Goal: Task Accomplishment & Management: Manage account settings

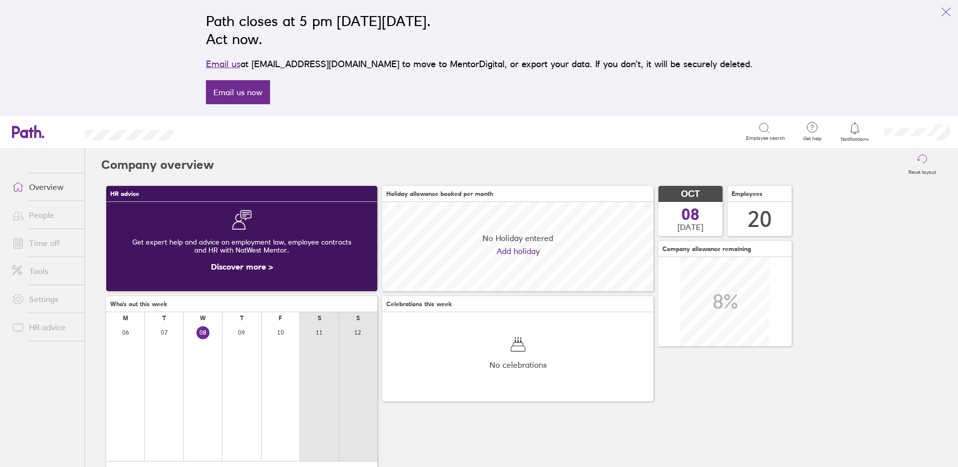
scroll to position [89, 271]
click at [46, 211] on link "People" at bounding box center [44, 215] width 81 height 20
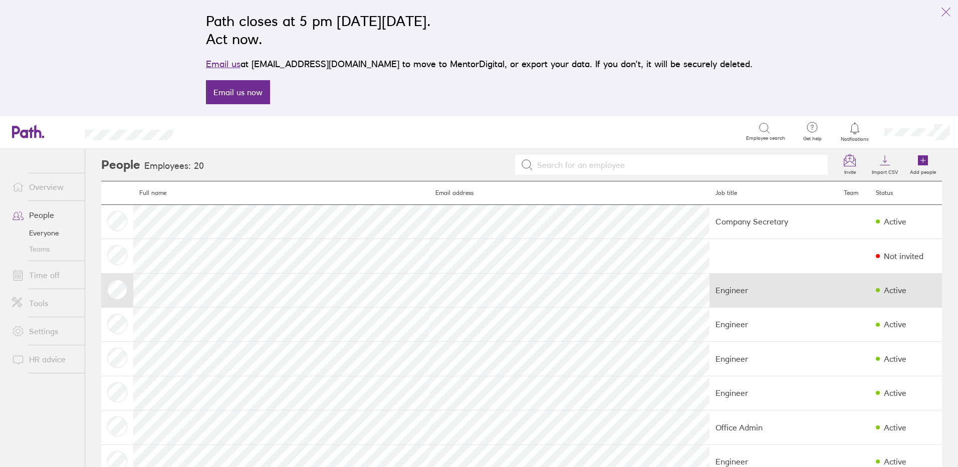
click at [869, 297] on td "Active" at bounding box center [905, 290] width 72 height 34
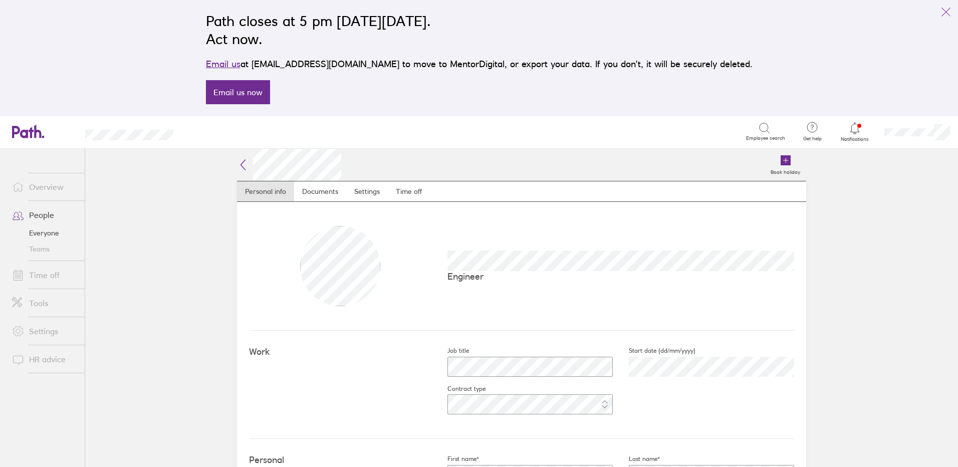
click at [39, 300] on link "Tools" at bounding box center [44, 303] width 81 height 20
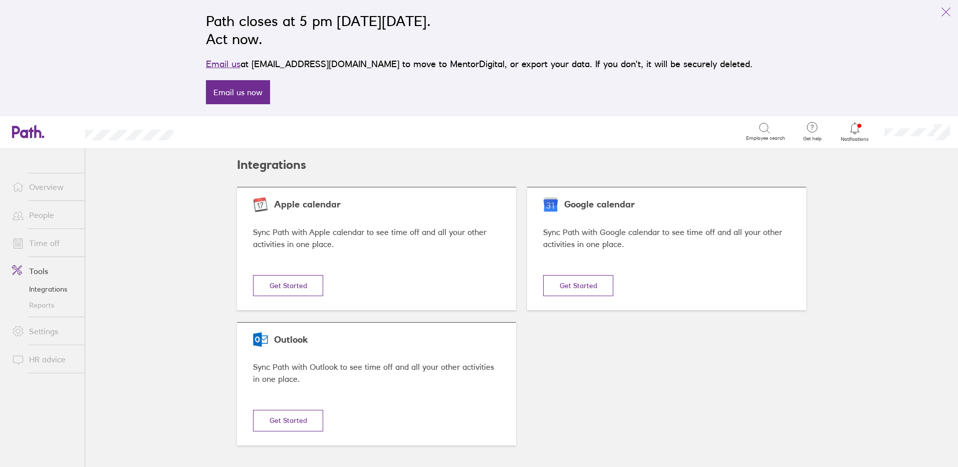
click at [43, 327] on link "Settings" at bounding box center [44, 331] width 81 height 20
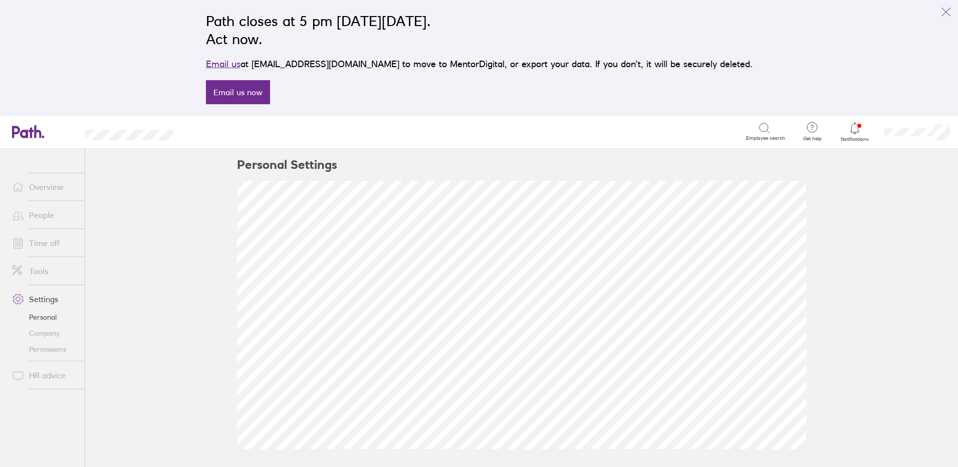
click at [49, 335] on link "Company" at bounding box center [44, 333] width 81 height 16
click at [51, 348] on link "Permissions" at bounding box center [44, 349] width 81 height 16
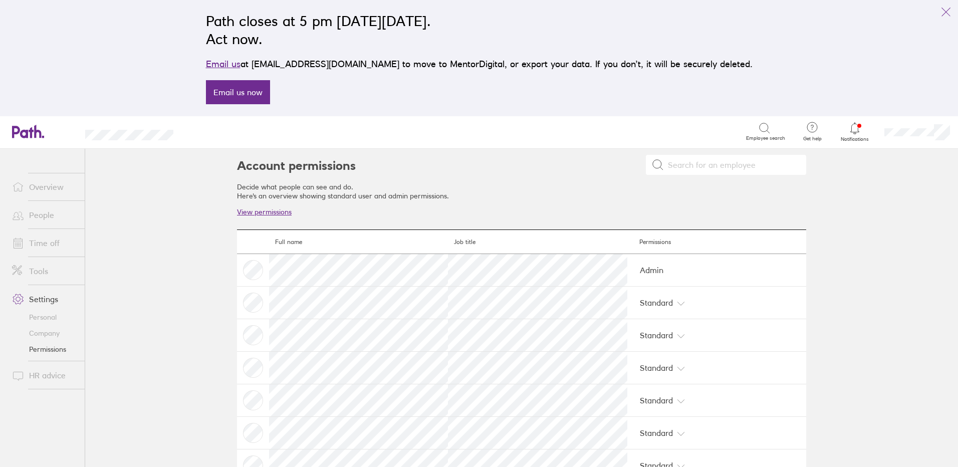
click at [46, 211] on link "People" at bounding box center [44, 215] width 81 height 20
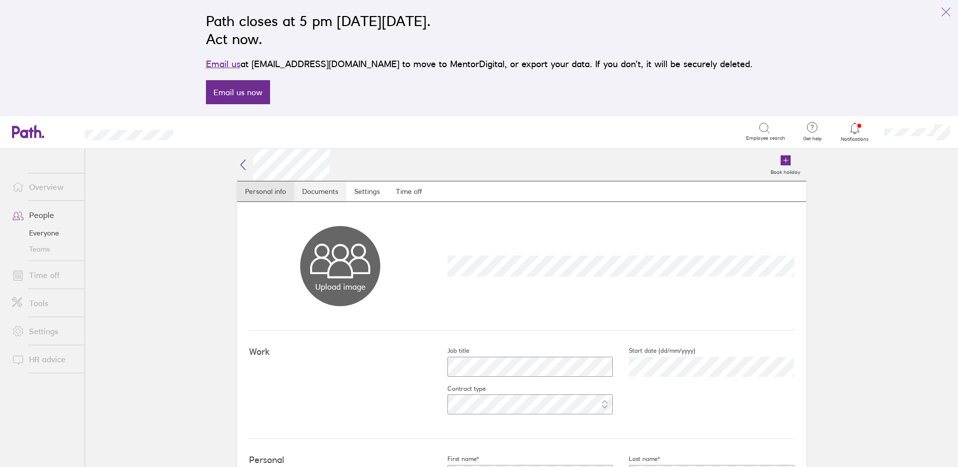
click at [312, 190] on link "Documents" at bounding box center [320, 191] width 52 height 20
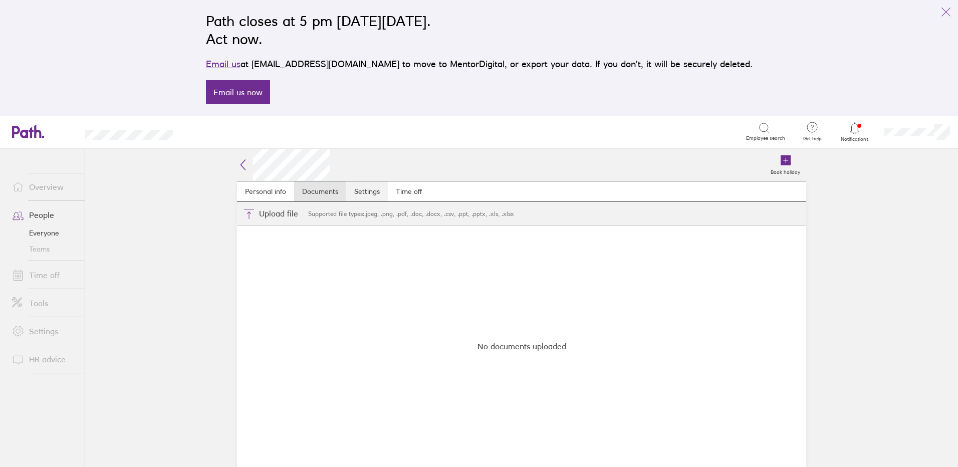
click at [356, 190] on link "Settings" at bounding box center [367, 191] width 42 height 20
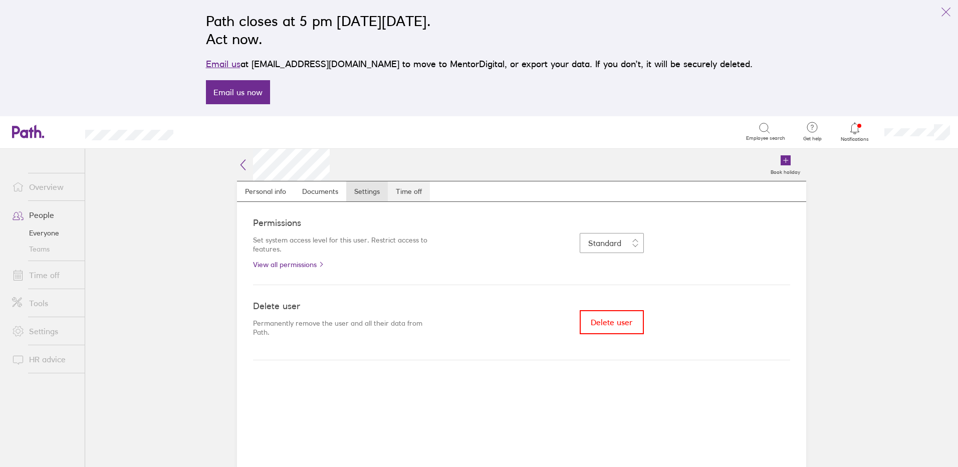
click at [411, 194] on link "Time off" at bounding box center [409, 191] width 42 height 20
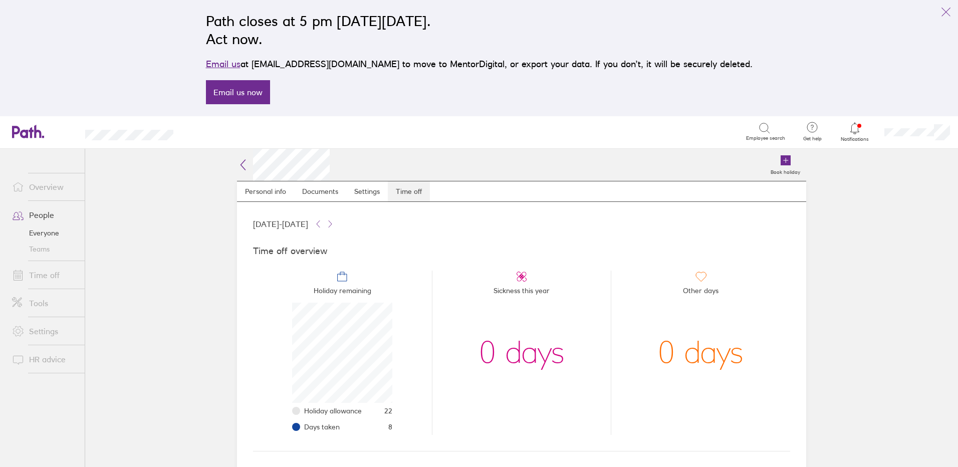
scroll to position [100, 100]
click at [358, 190] on link "Settings" at bounding box center [367, 191] width 42 height 20
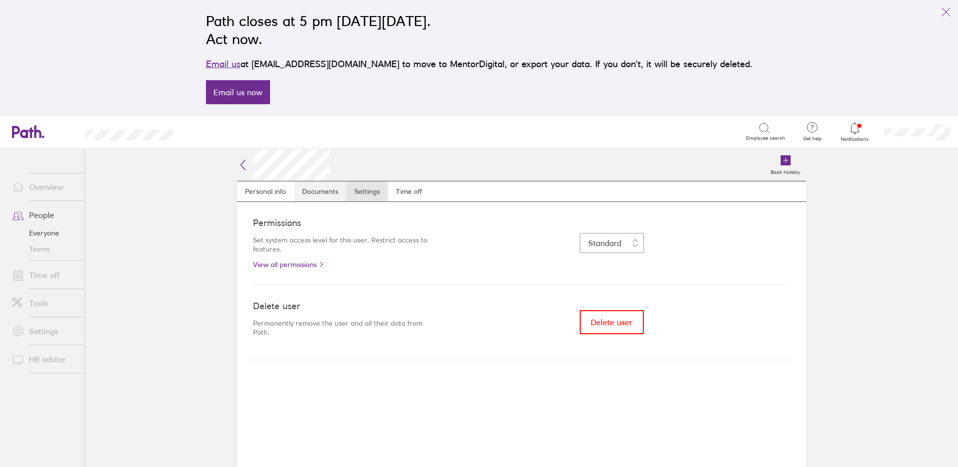
click at [323, 189] on link "Documents" at bounding box center [320, 191] width 52 height 20
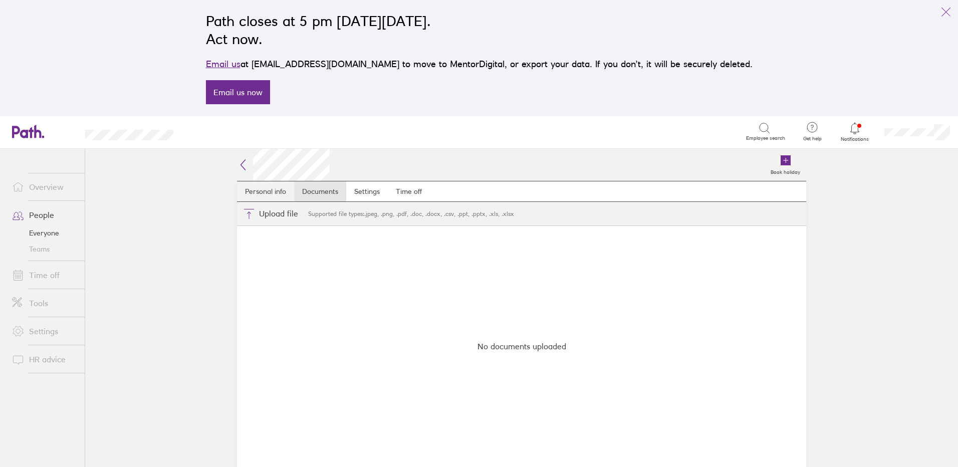
click at [279, 189] on link "Personal info" at bounding box center [265, 191] width 57 height 20
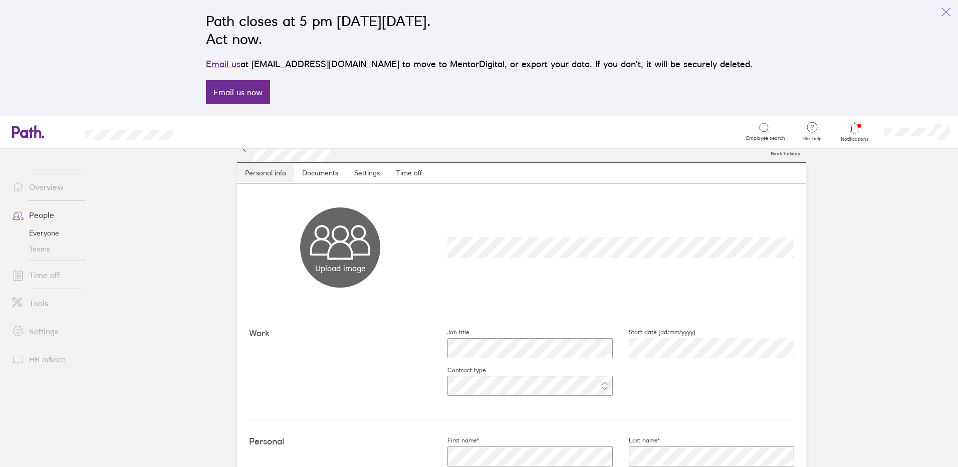
scroll to position [200, 0]
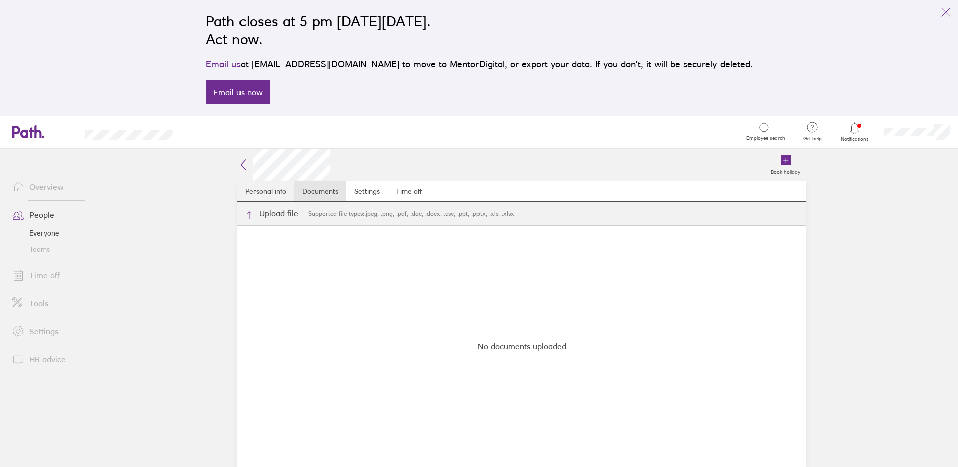
click at [264, 196] on link "Personal info" at bounding box center [265, 191] width 57 height 20
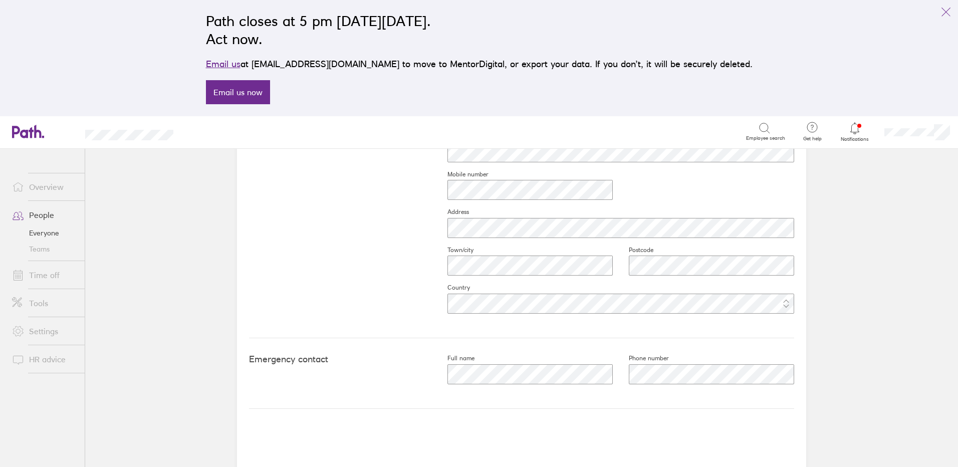
scroll to position [471, 0]
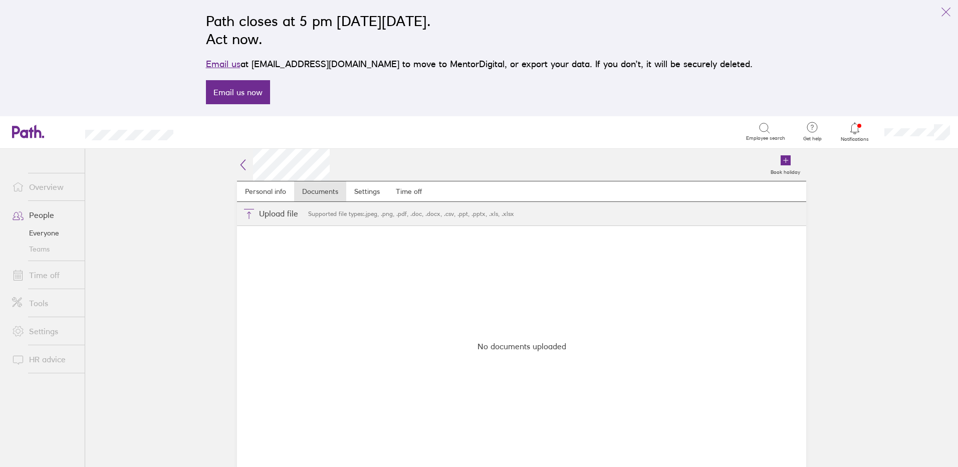
click at [239, 160] on icon at bounding box center [243, 165] width 12 height 12
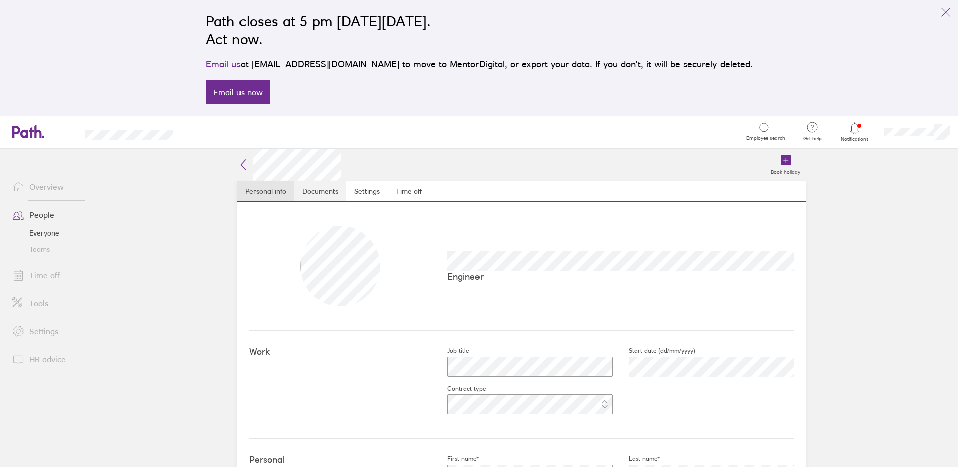
click at [311, 194] on link "Documents" at bounding box center [320, 191] width 52 height 20
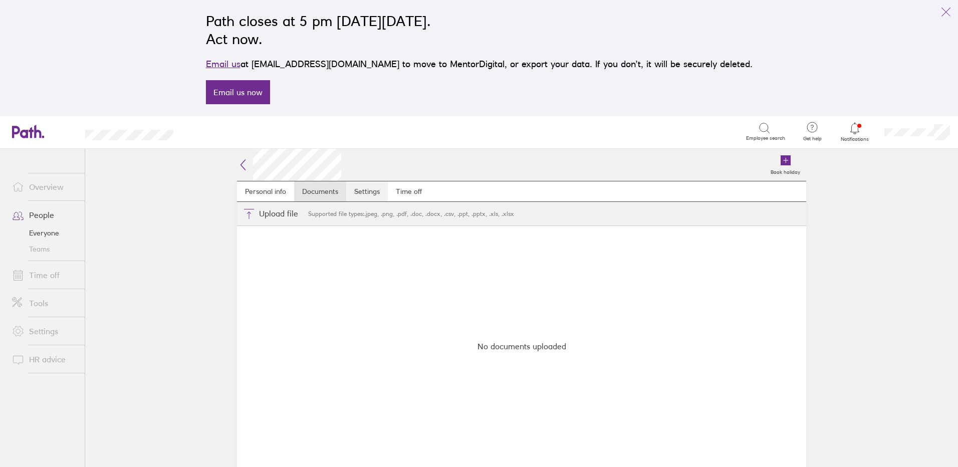
click at [358, 192] on link "Settings" at bounding box center [367, 191] width 42 height 20
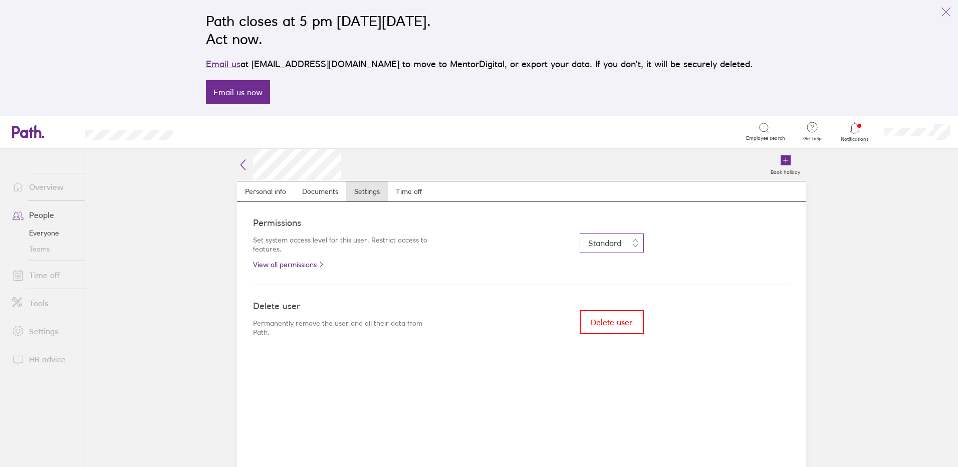
click at [617, 241] on span "Standard" at bounding box center [604, 243] width 33 height 10
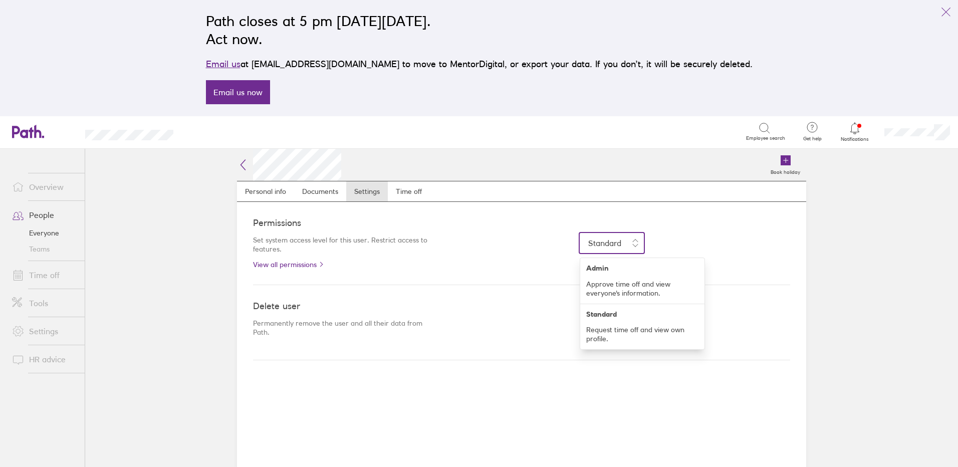
click at [617, 241] on span "Standard" at bounding box center [604, 243] width 33 height 10
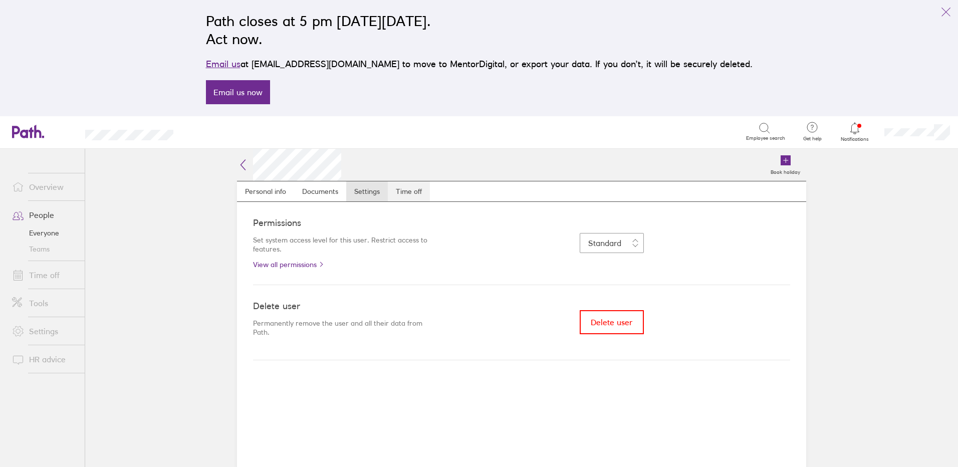
click at [412, 194] on link "Time off" at bounding box center [409, 191] width 42 height 20
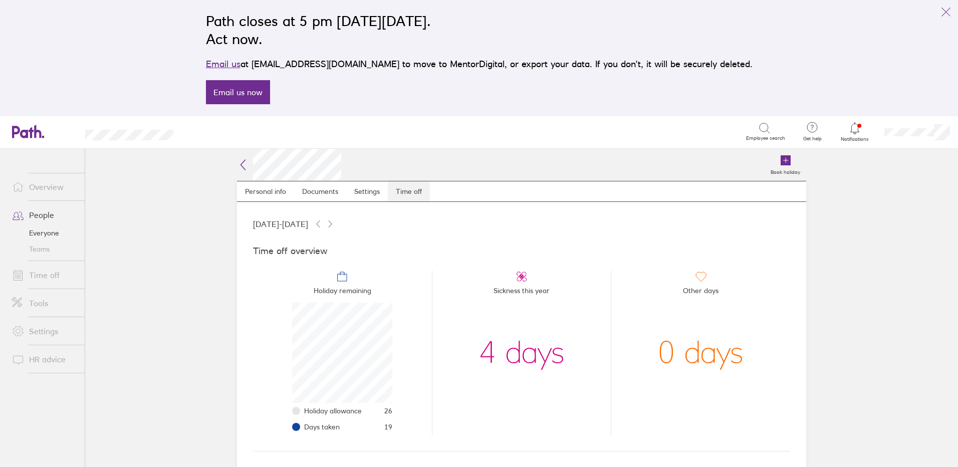
scroll to position [100, 100]
click at [367, 192] on link "Settings" at bounding box center [367, 191] width 42 height 20
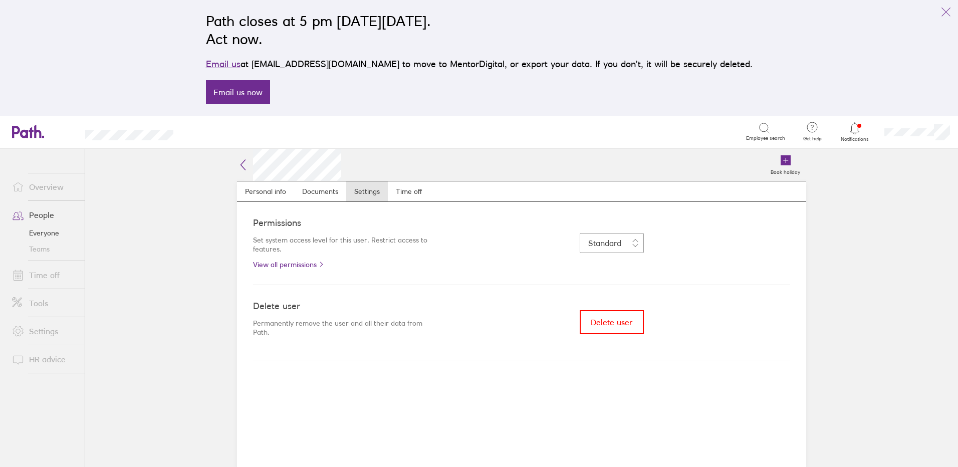
click at [44, 327] on link "Settings" at bounding box center [44, 331] width 81 height 20
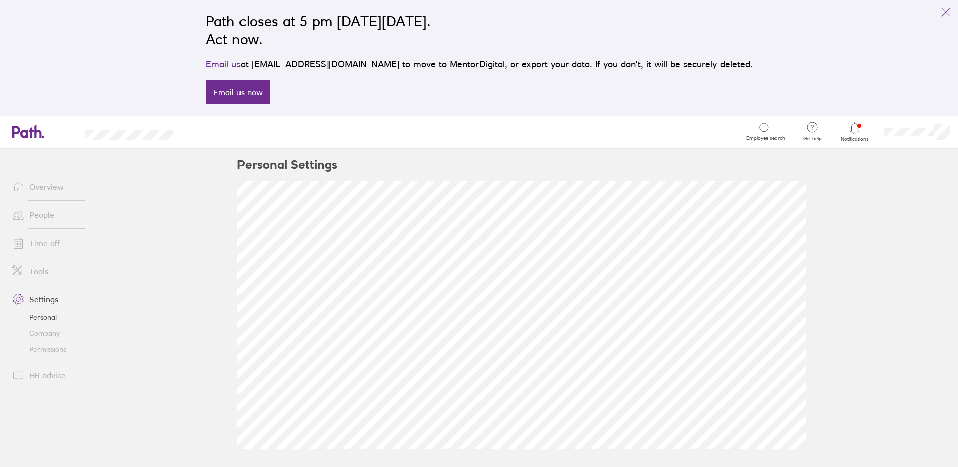
click at [47, 334] on link "Company" at bounding box center [44, 333] width 81 height 16
click at [51, 343] on link "Permissions" at bounding box center [44, 349] width 81 height 16
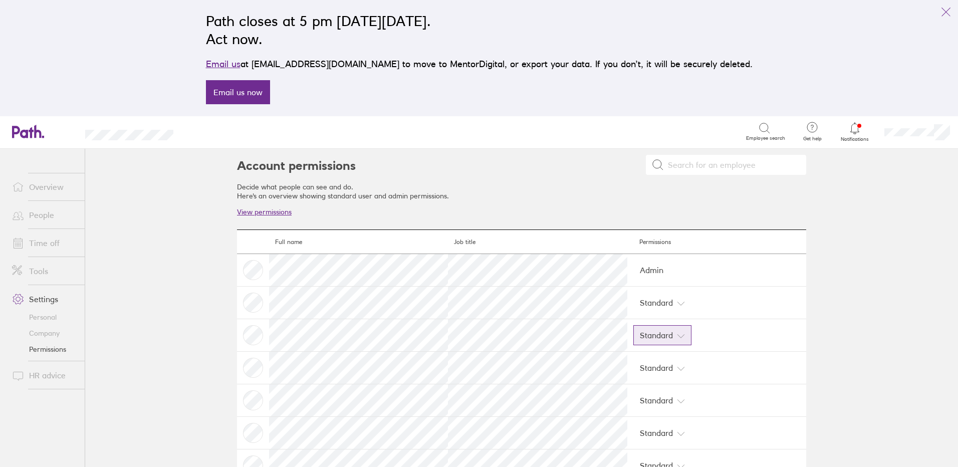
click at [671, 331] on button "Standard" at bounding box center [662, 335] width 58 height 20
click at [809, 126] on icon at bounding box center [812, 127] width 12 height 12
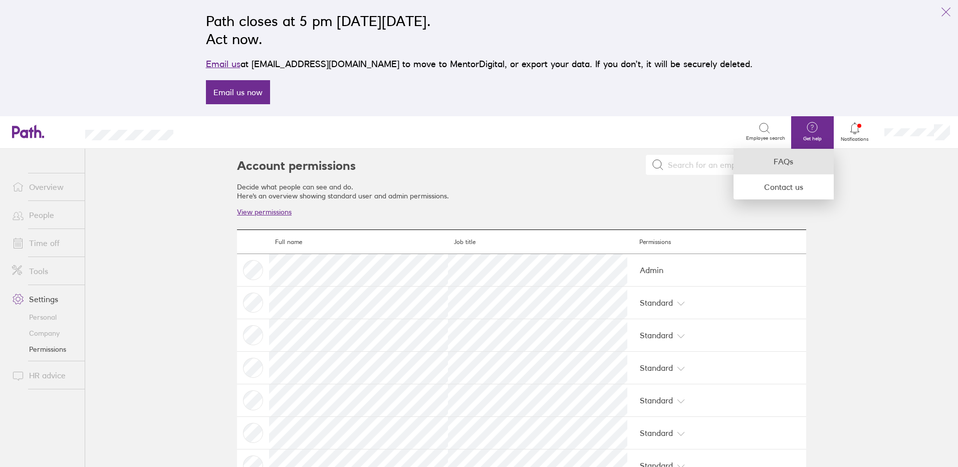
click at [786, 170] on link "FAQs" at bounding box center [783, 162] width 100 height 26
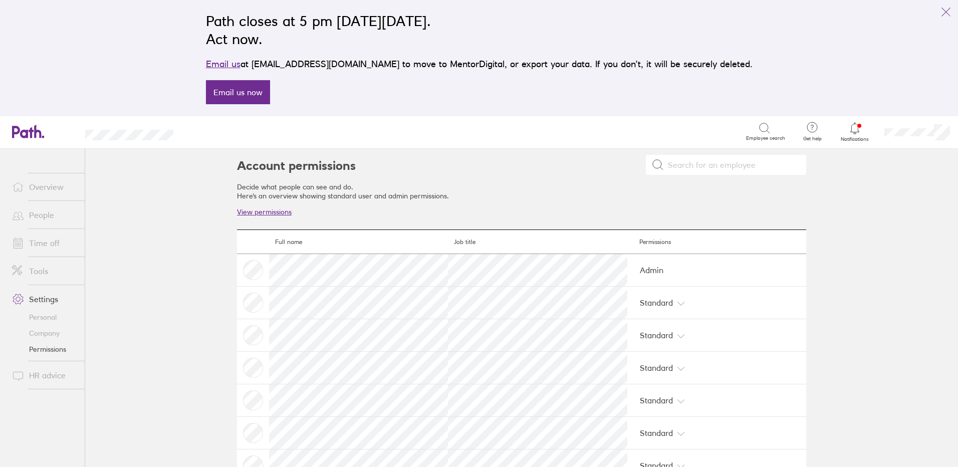
click at [257, 213] on link "View permissions" at bounding box center [264, 211] width 55 height 9
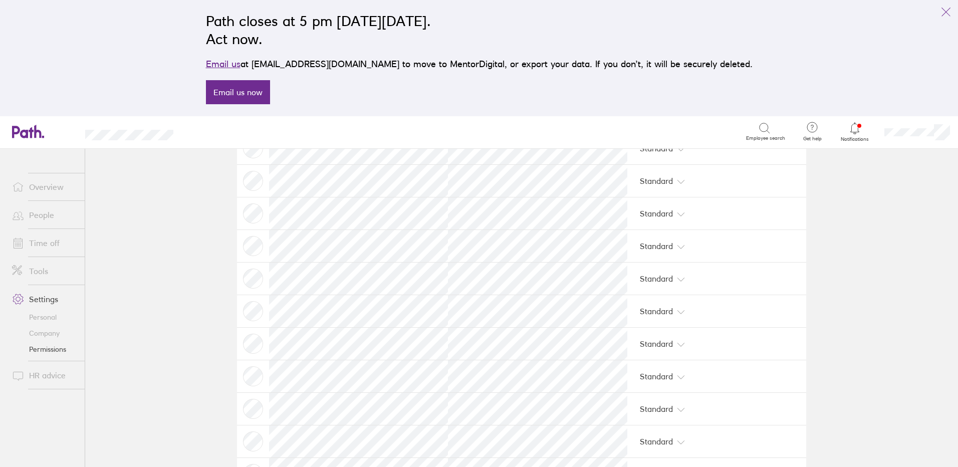
scroll to position [278, 0]
click at [248, 190] on td at bounding box center [253, 187] width 32 height 33
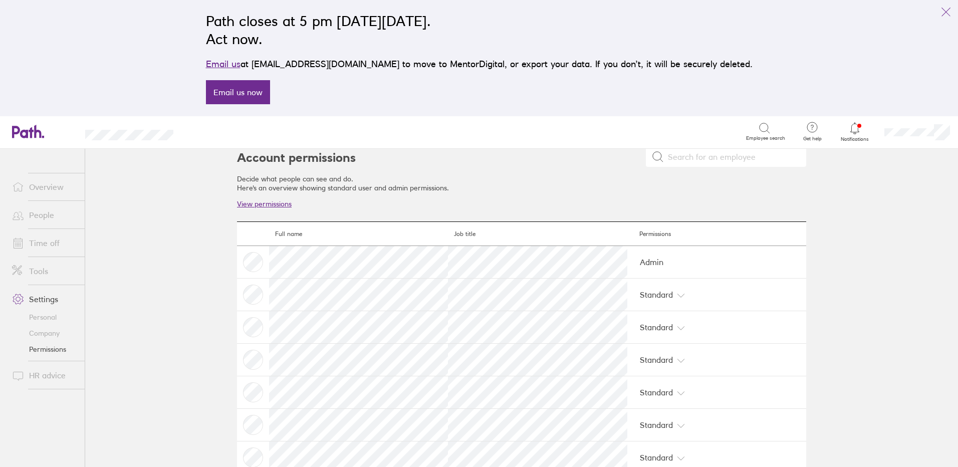
scroll to position [0, 0]
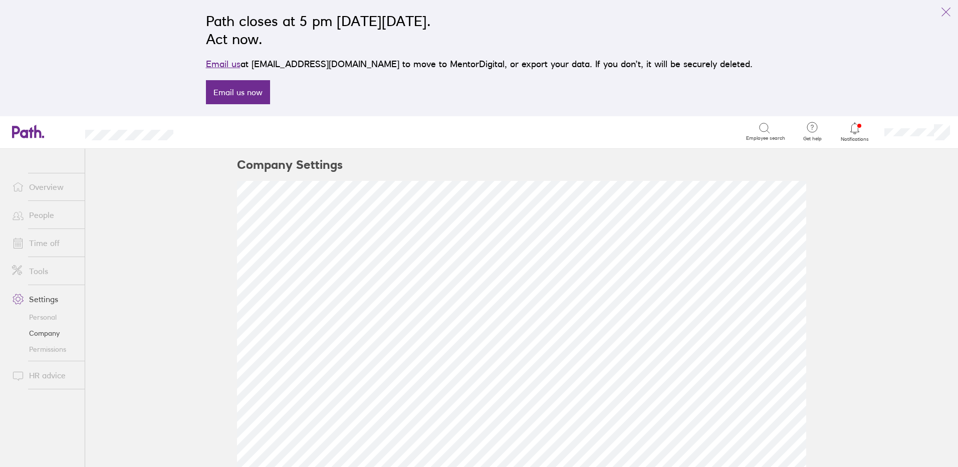
click at [57, 218] on link "People" at bounding box center [44, 215] width 81 height 20
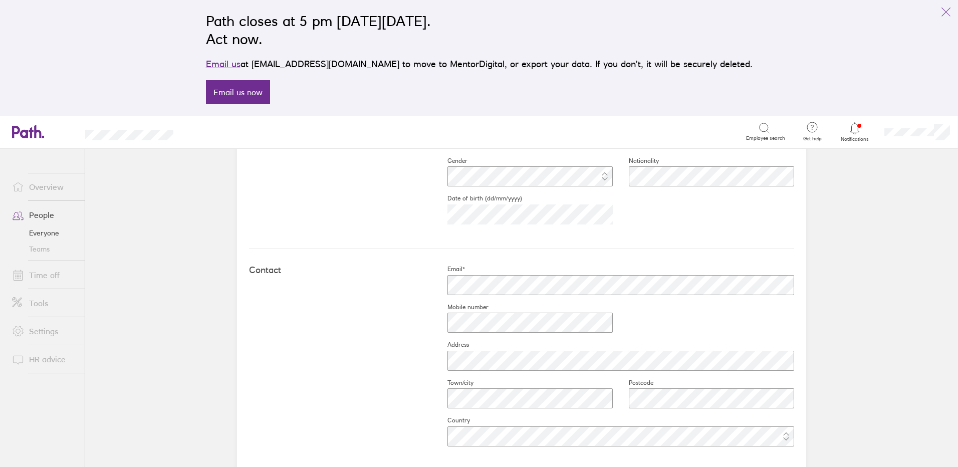
scroll to position [321, 0]
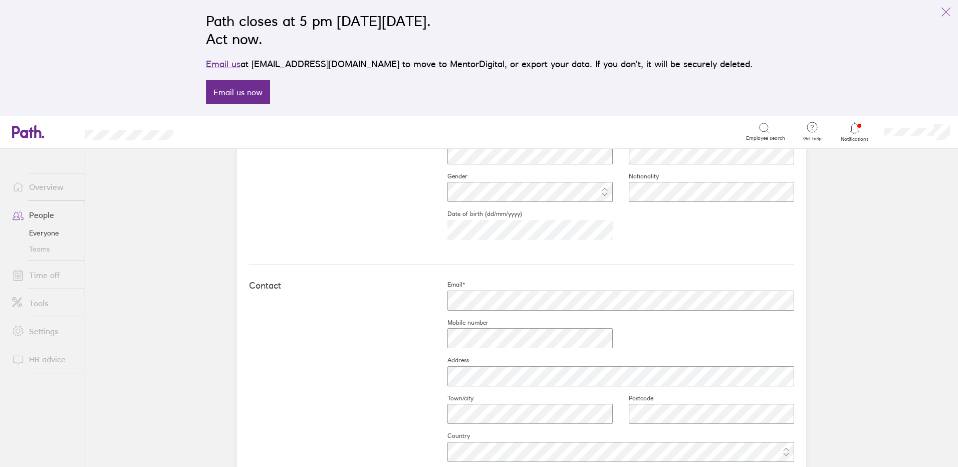
click at [856, 135] on div at bounding box center [854, 128] width 33 height 14
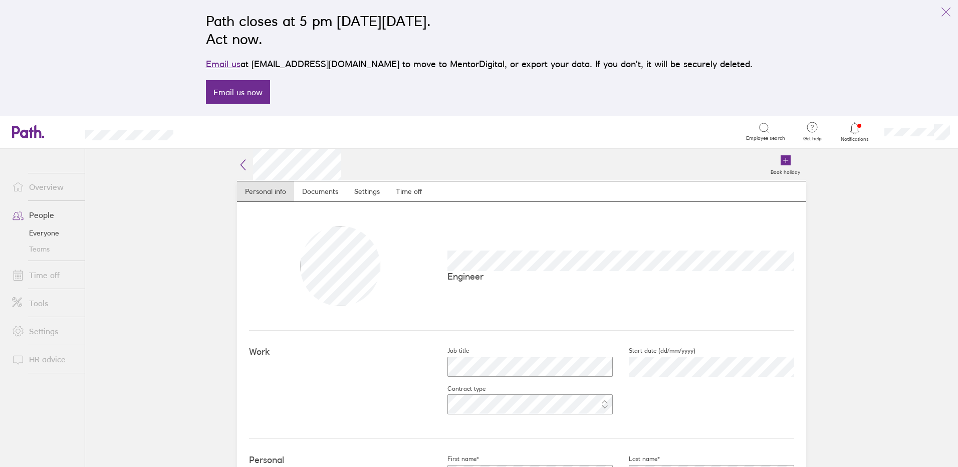
click at [40, 303] on link "Tools" at bounding box center [44, 303] width 81 height 20
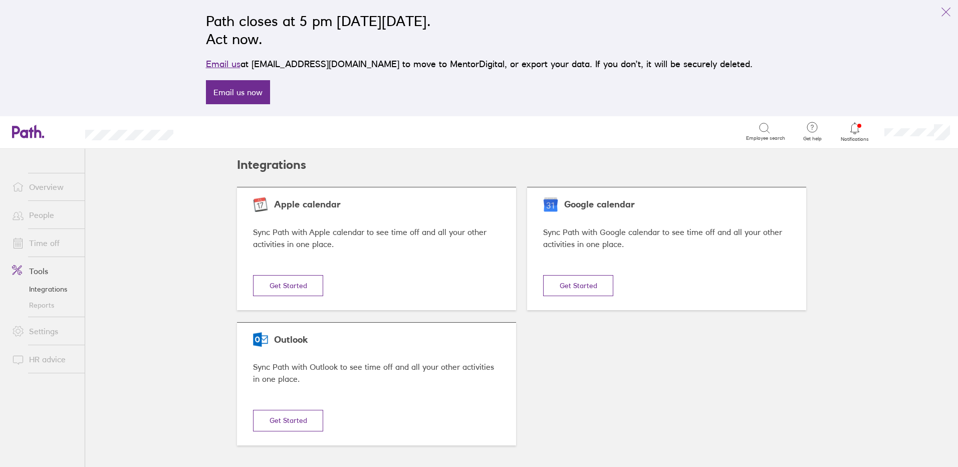
click at [48, 328] on link "Settings" at bounding box center [44, 331] width 81 height 20
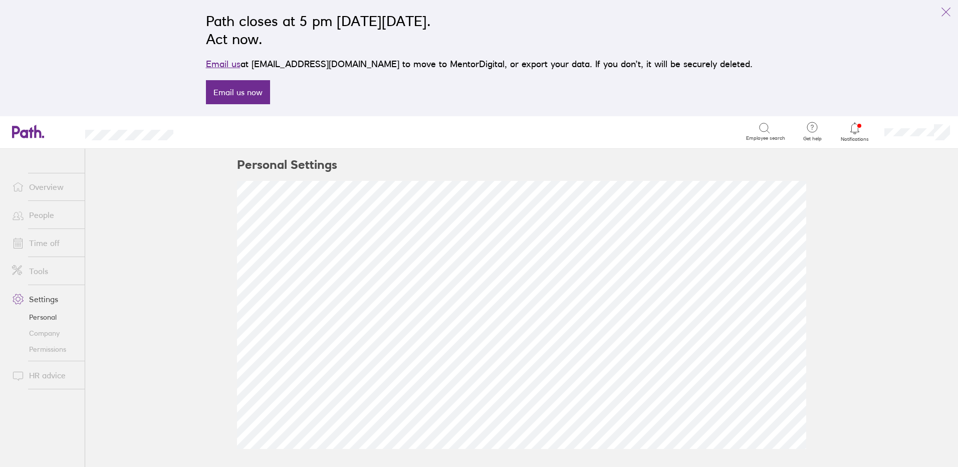
click at [40, 334] on link "Company" at bounding box center [44, 333] width 81 height 16
click at [42, 346] on link "Permissions" at bounding box center [44, 349] width 81 height 16
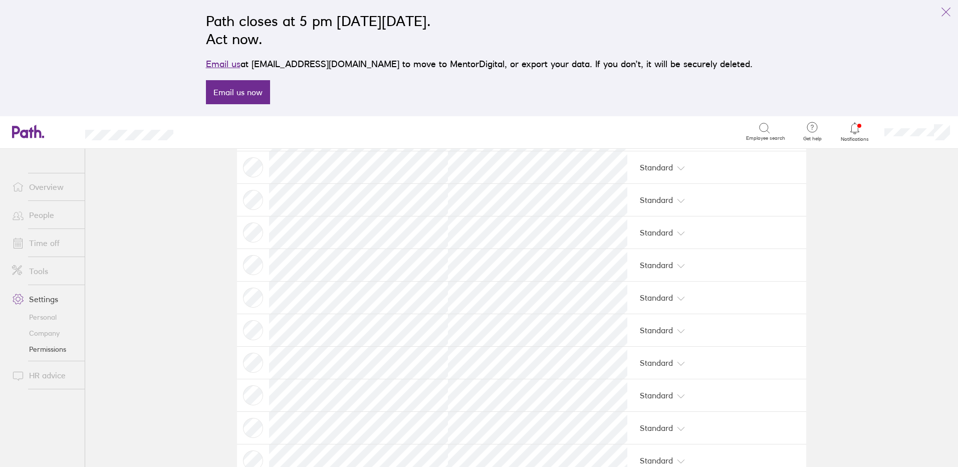
scroll to position [228, 0]
click at [248, 237] on td at bounding box center [253, 237] width 32 height 33
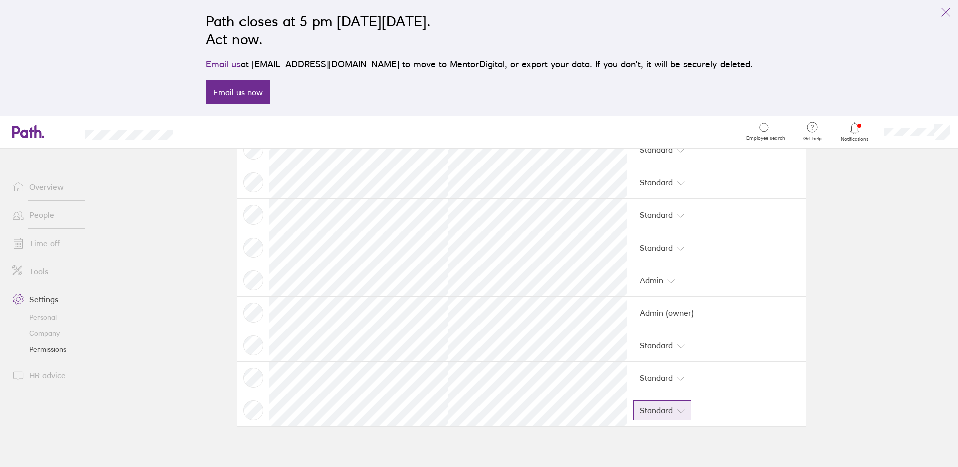
click at [677, 410] on icon at bounding box center [681, 411] width 8 height 8
click at [48, 333] on link "Company" at bounding box center [44, 333] width 81 height 16
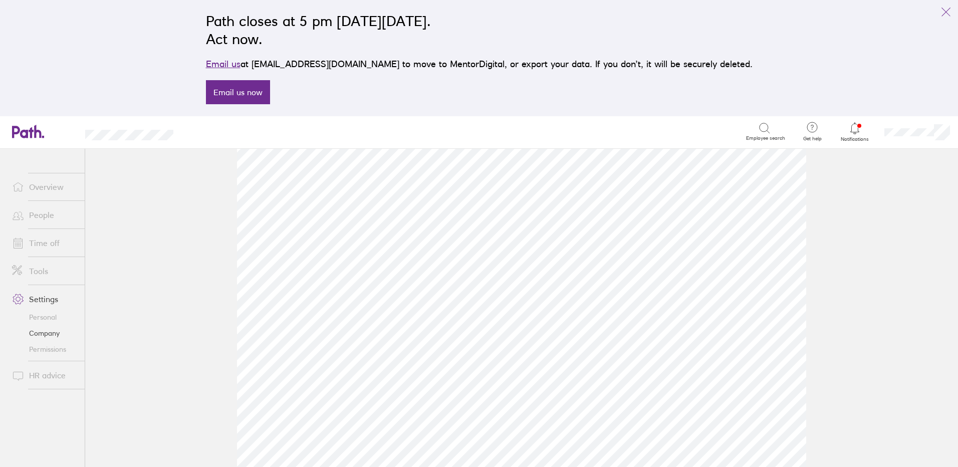
scroll to position [267, 0]
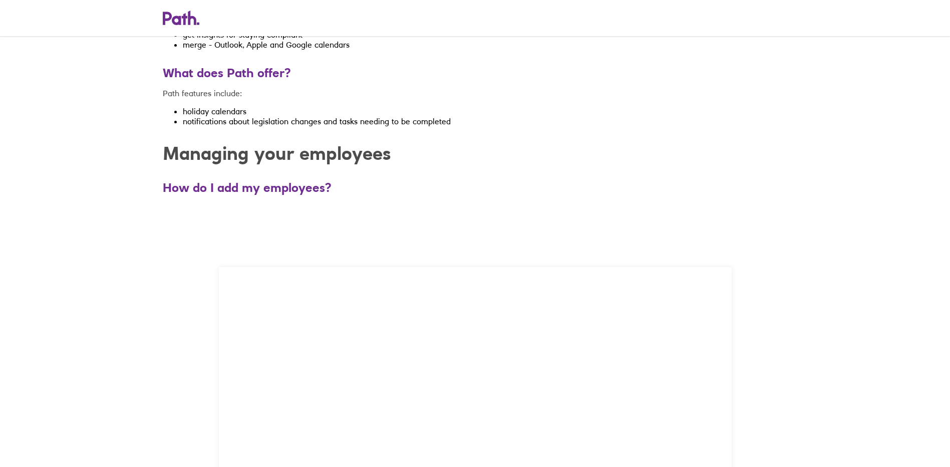
scroll to position [250, 0]
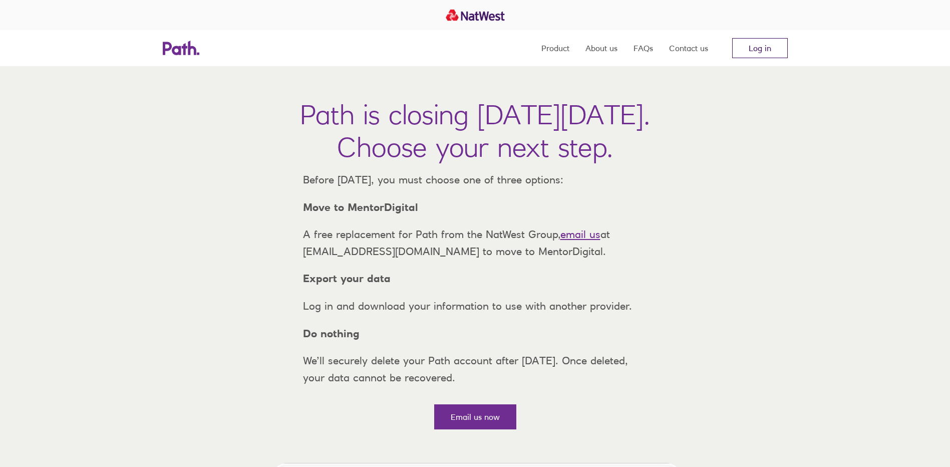
click at [753, 46] on link "Log in" at bounding box center [760, 48] width 56 height 20
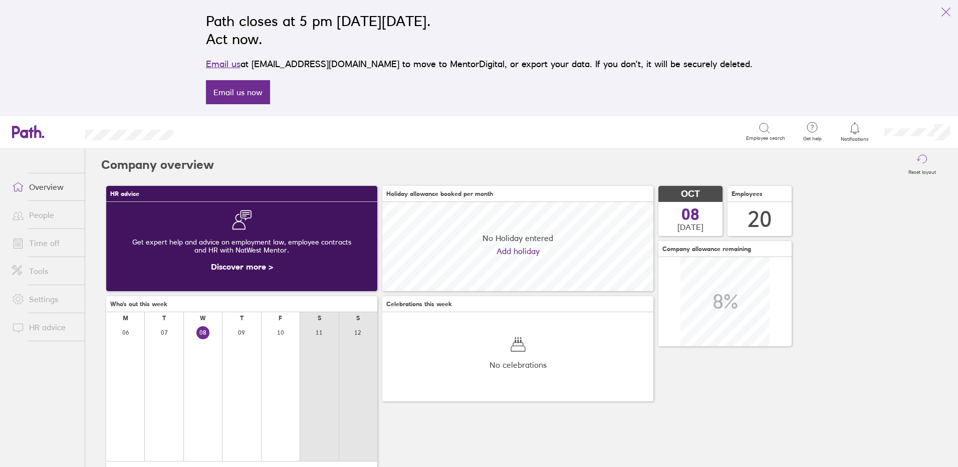
scroll to position [89, 271]
click at [40, 216] on link "People" at bounding box center [44, 215] width 81 height 20
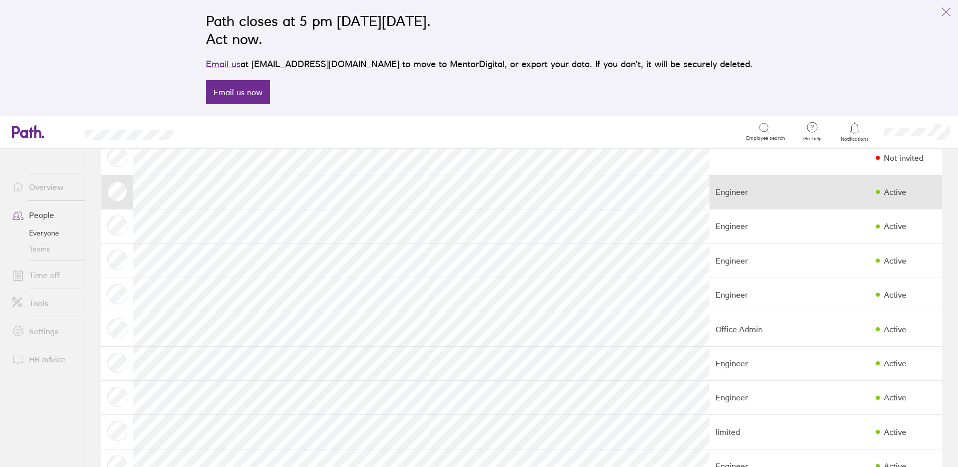
scroll to position [100, 0]
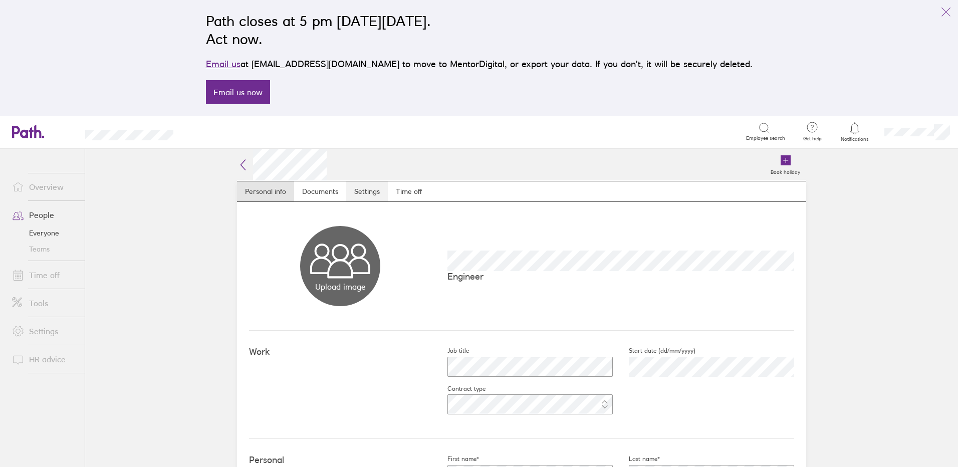
click at [383, 196] on link "Settings" at bounding box center [367, 191] width 42 height 20
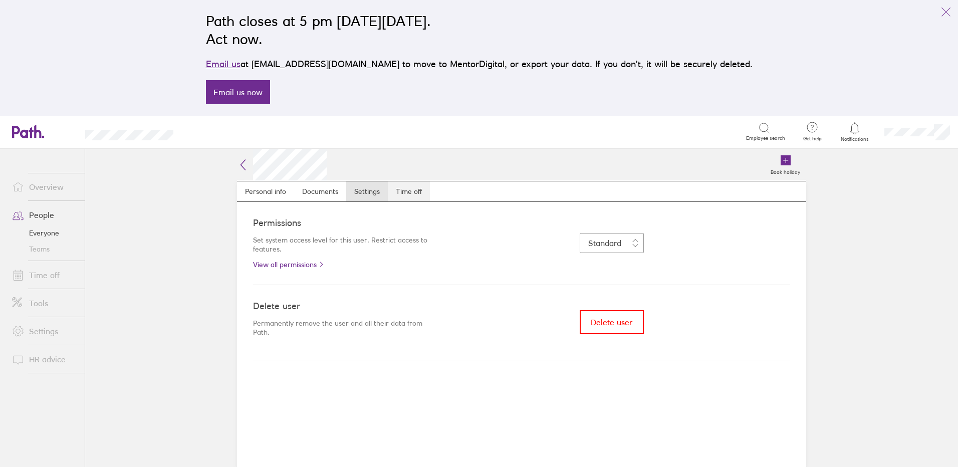
click at [400, 193] on link "Time off" at bounding box center [409, 191] width 42 height 20
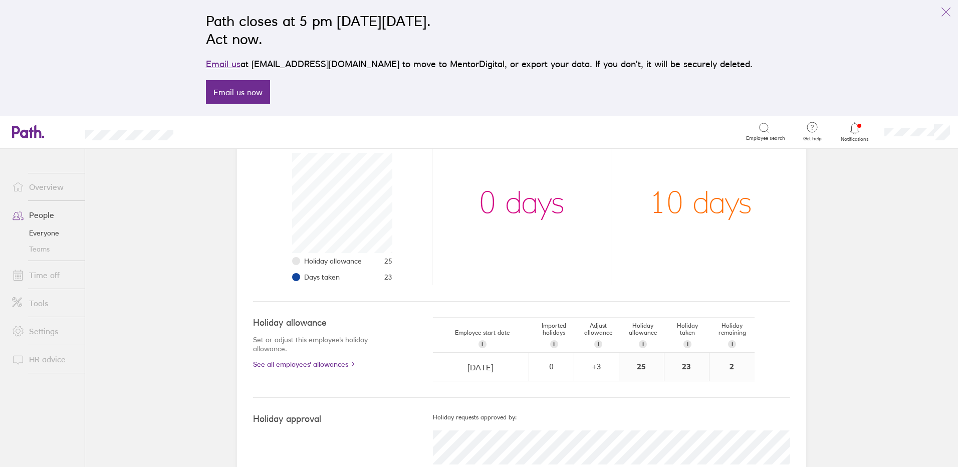
scroll to position [180, 0]
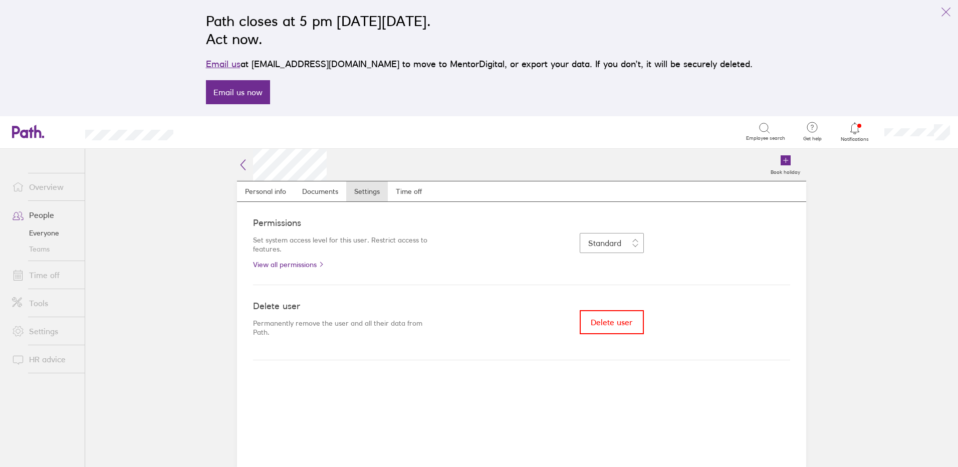
click at [243, 164] on icon at bounding box center [243, 165] width 12 height 12
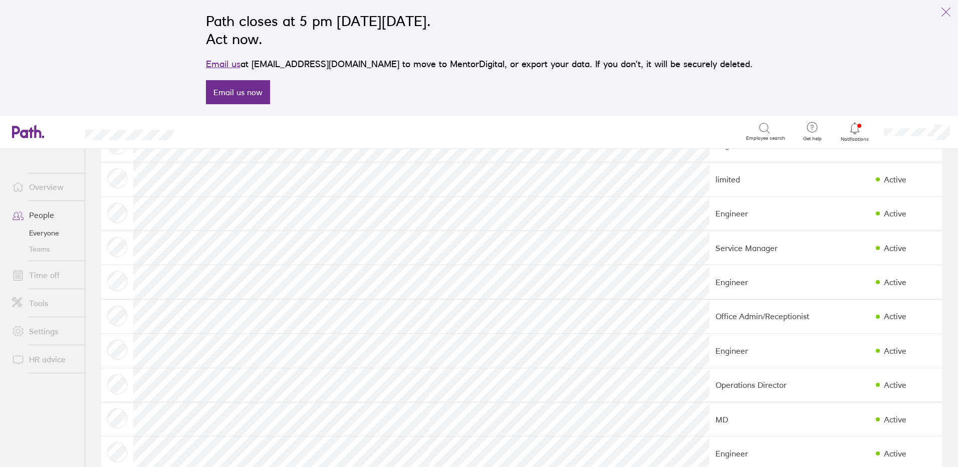
scroll to position [439, 0]
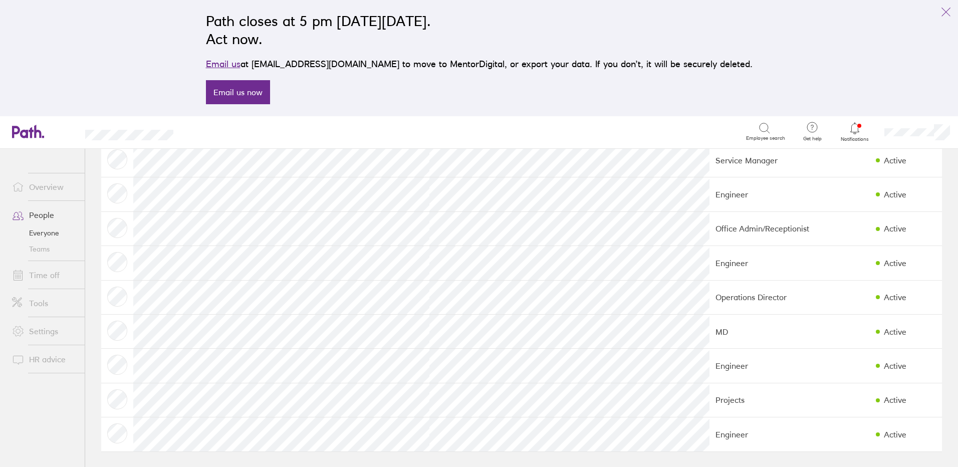
scroll to position [439, 0]
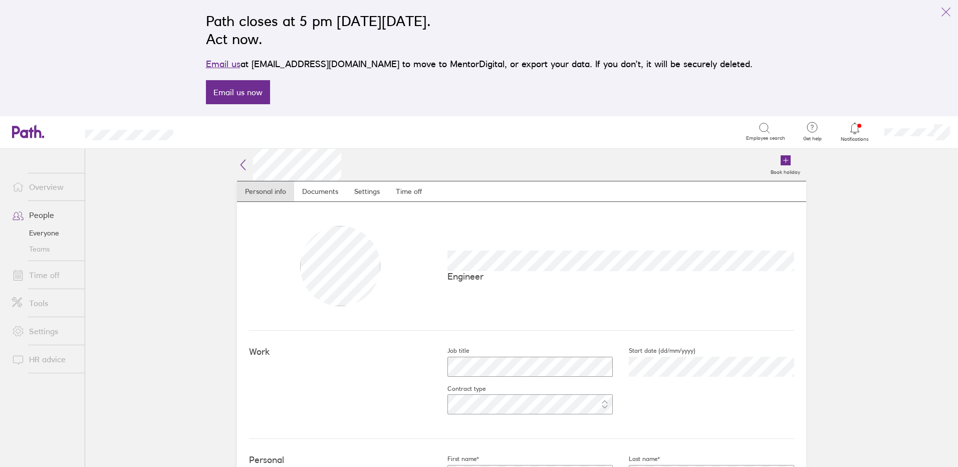
click at [240, 164] on icon at bounding box center [243, 165] width 12 height 12
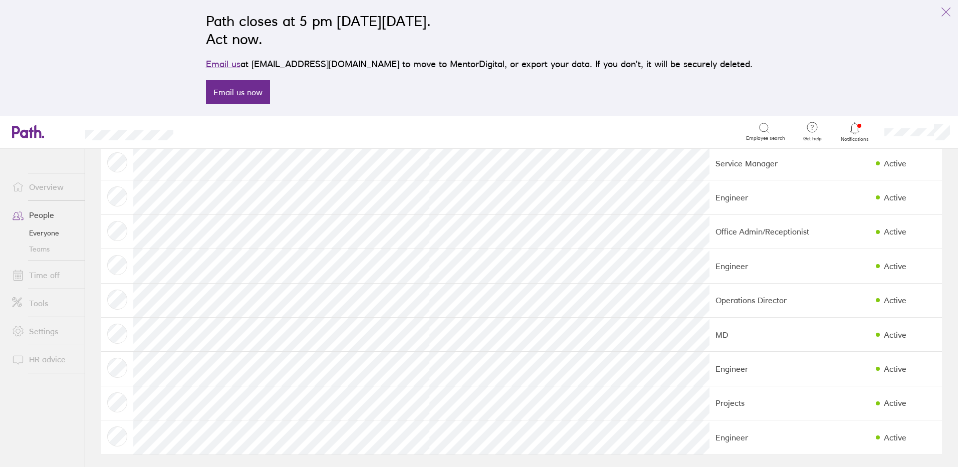
scroll to position [439, 0]
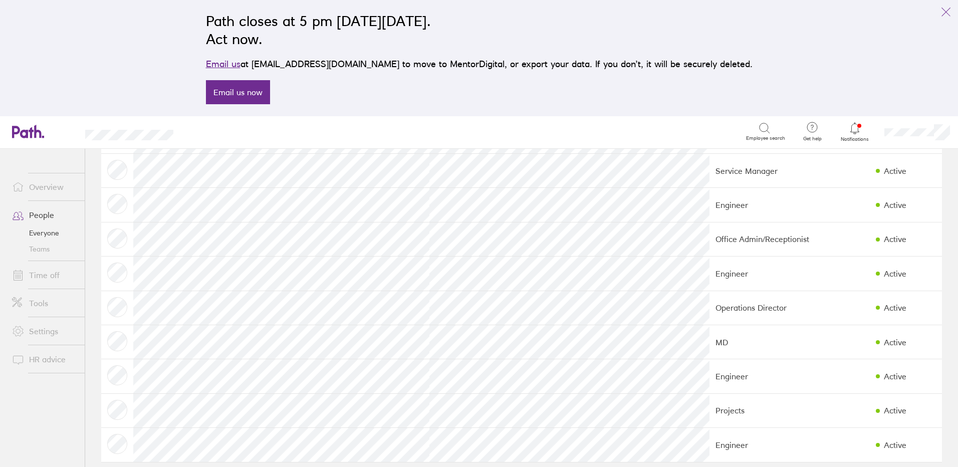
scroll to position [439, 0]
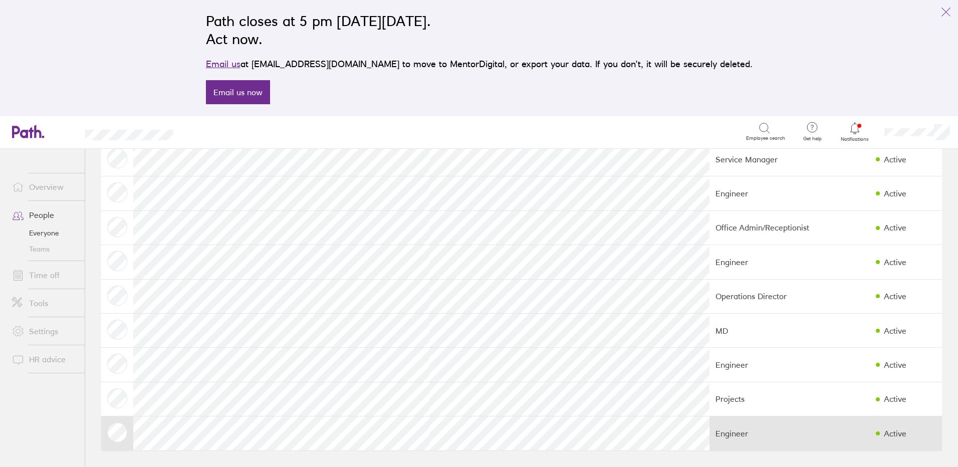
click at [117, 433] on td at bounding box center [117, 433] width 32 height 34
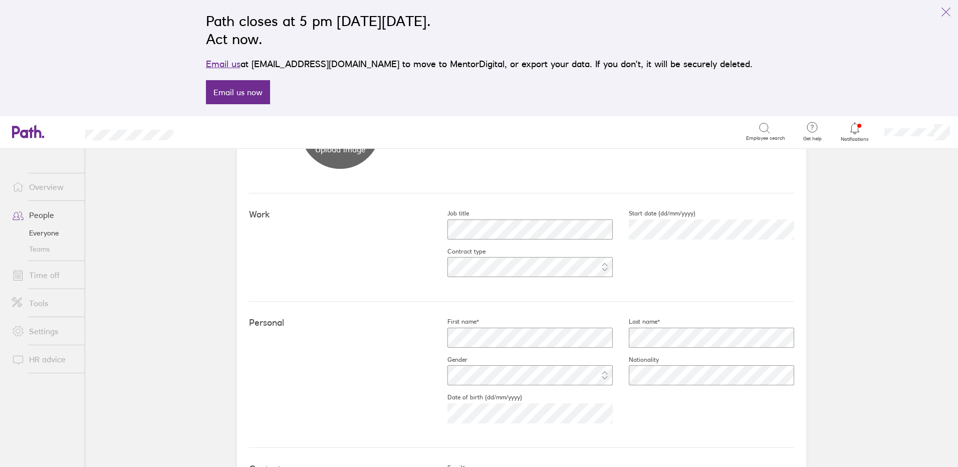
scroll to position [150, 0]
